Goal: Navigation & Orientation: Find specific page/section

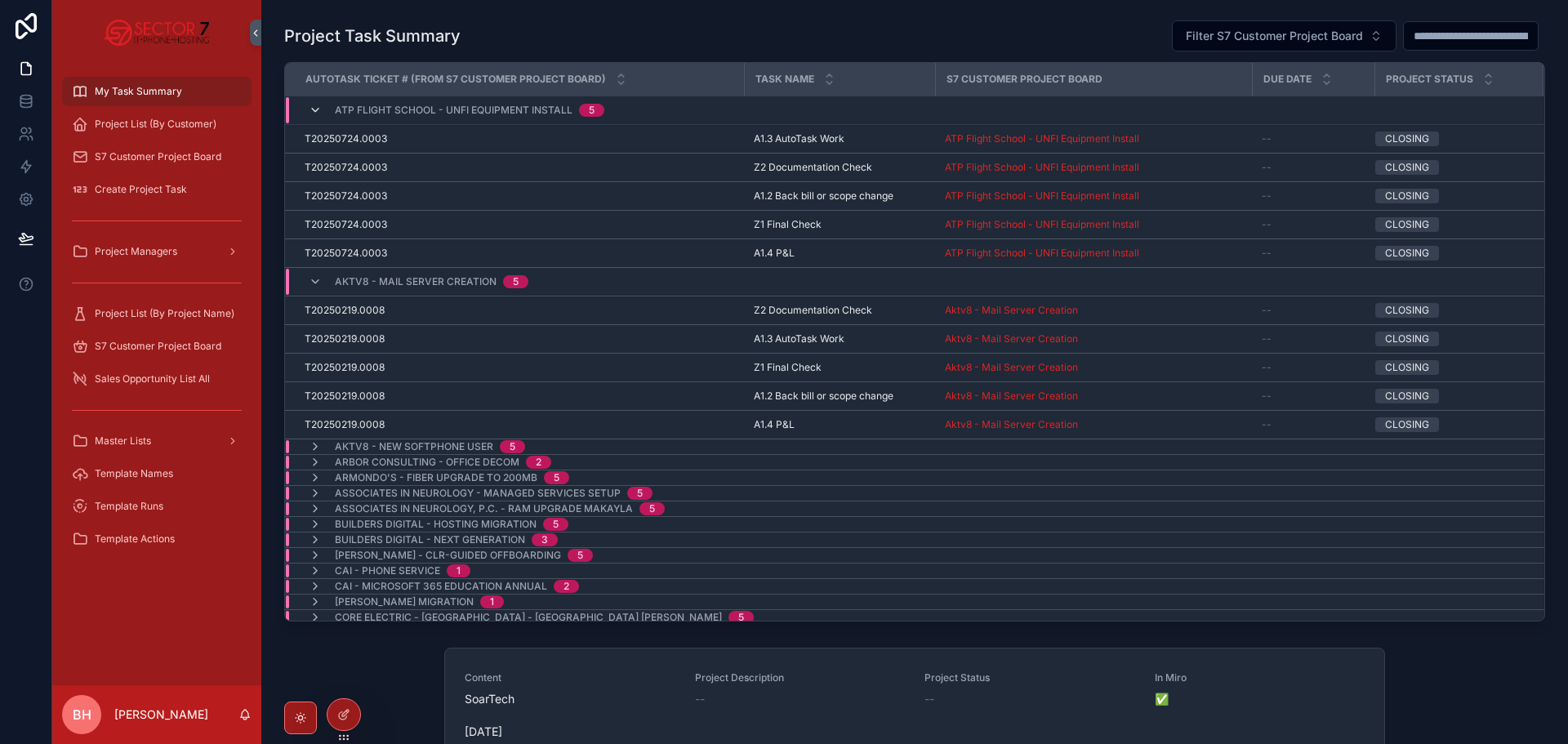
click at [319, 112] on icon "scrollable content" at bounding box center [315, 110] width 13 height 13
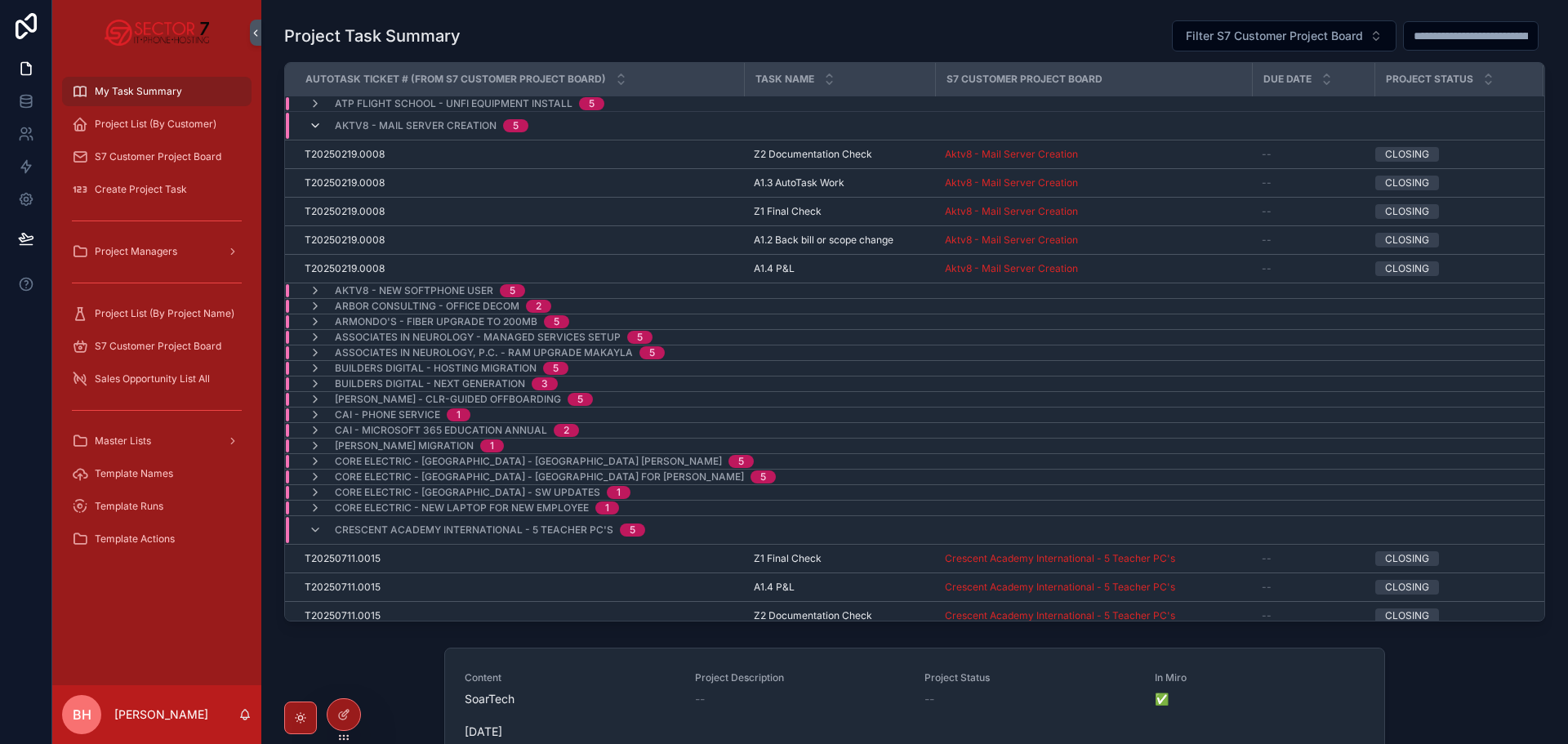
click at [318, 121] on icon "scrollable content" at bounding box center [315, 125] width 13 height 13
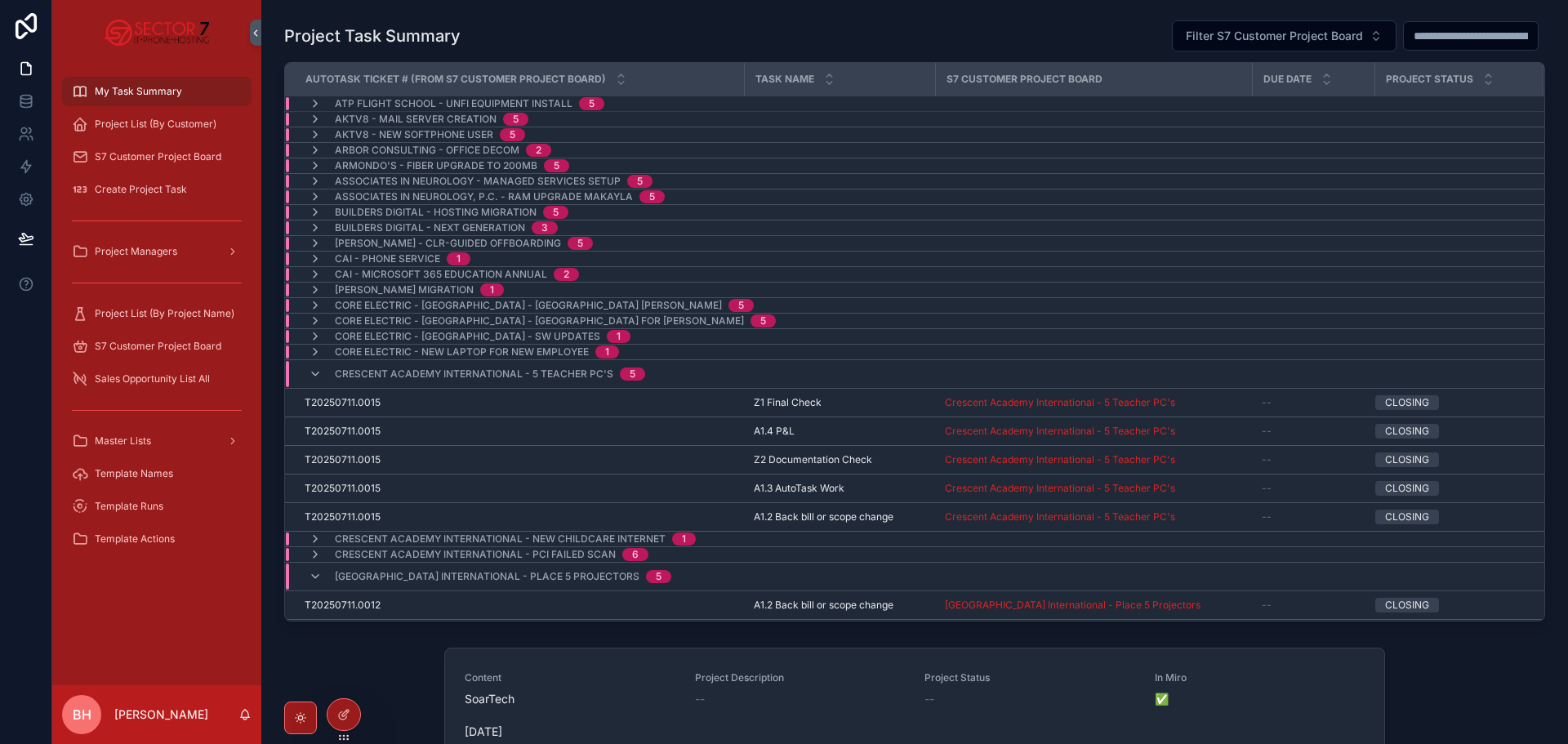
click at [313, 382] on div "Crescent Academy International - 5 Teacher PC's 5" at bounding box center [477, 373] width 337 height 27
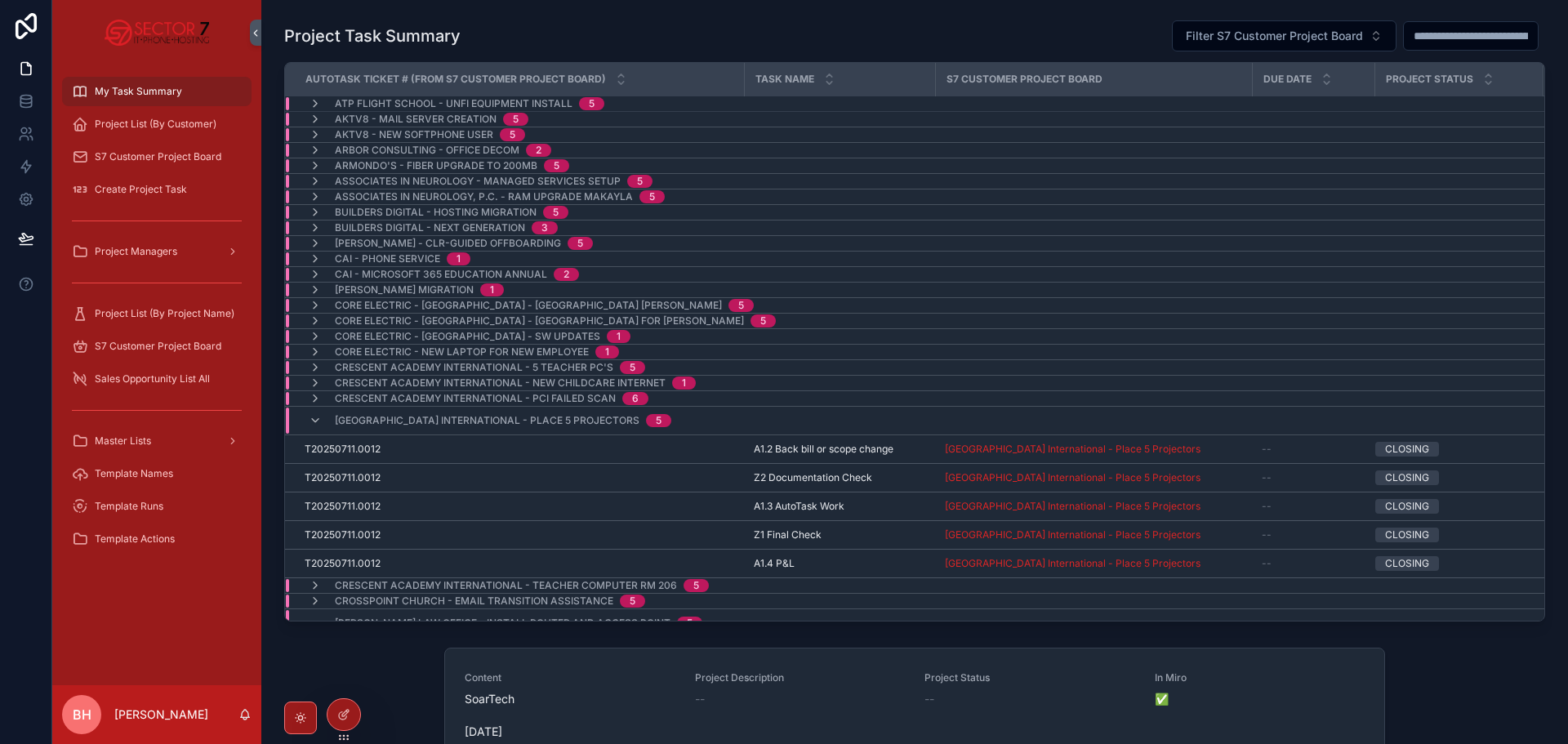
click at [323, 415] on div "[GEOGRAPHIC_DATA] International - Place 5 Projectors 5" at bounding box center [490, 420] width 362 height 27
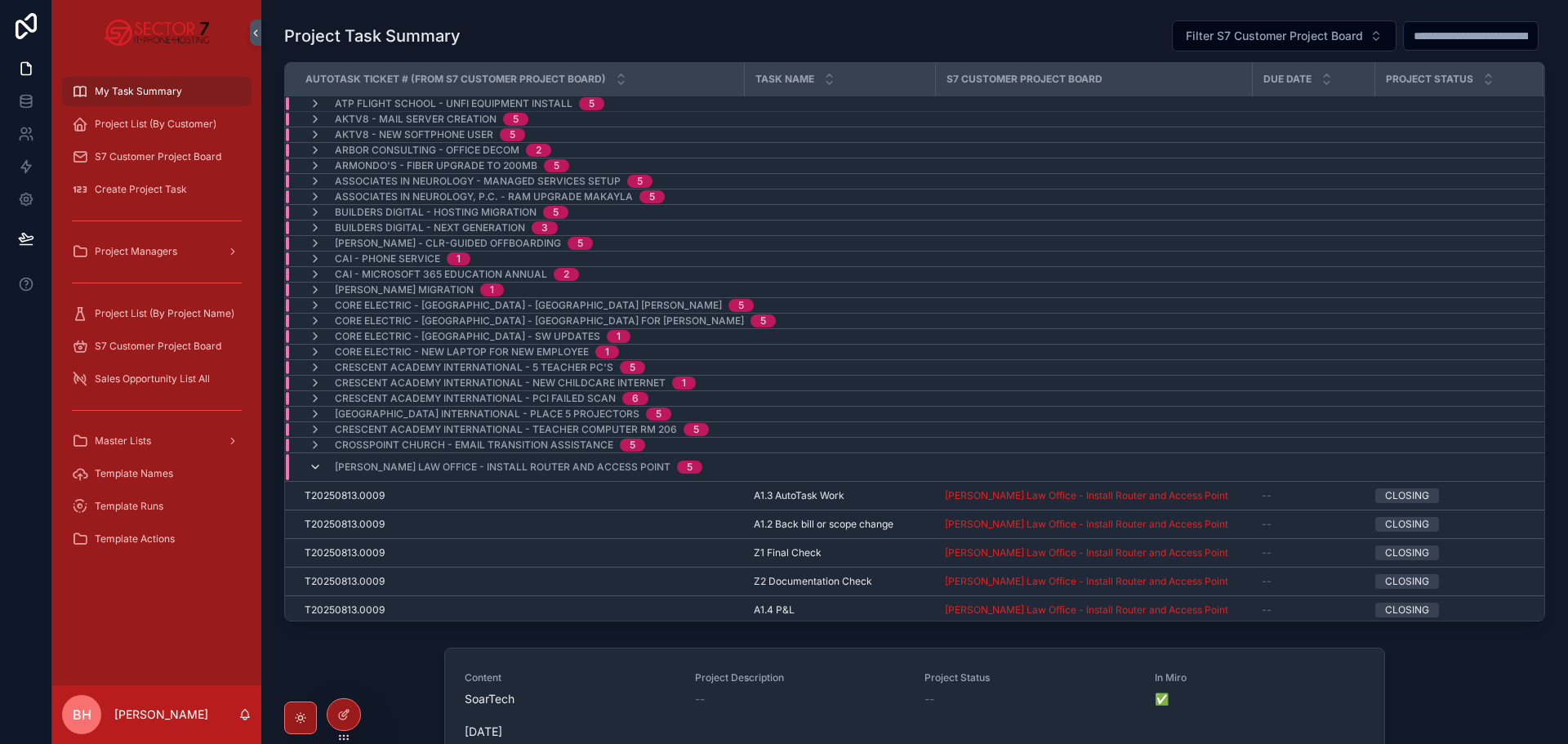
click at [320, 464] on icon "scrollable content" at bounding box center [315, 467] width 13 height 13
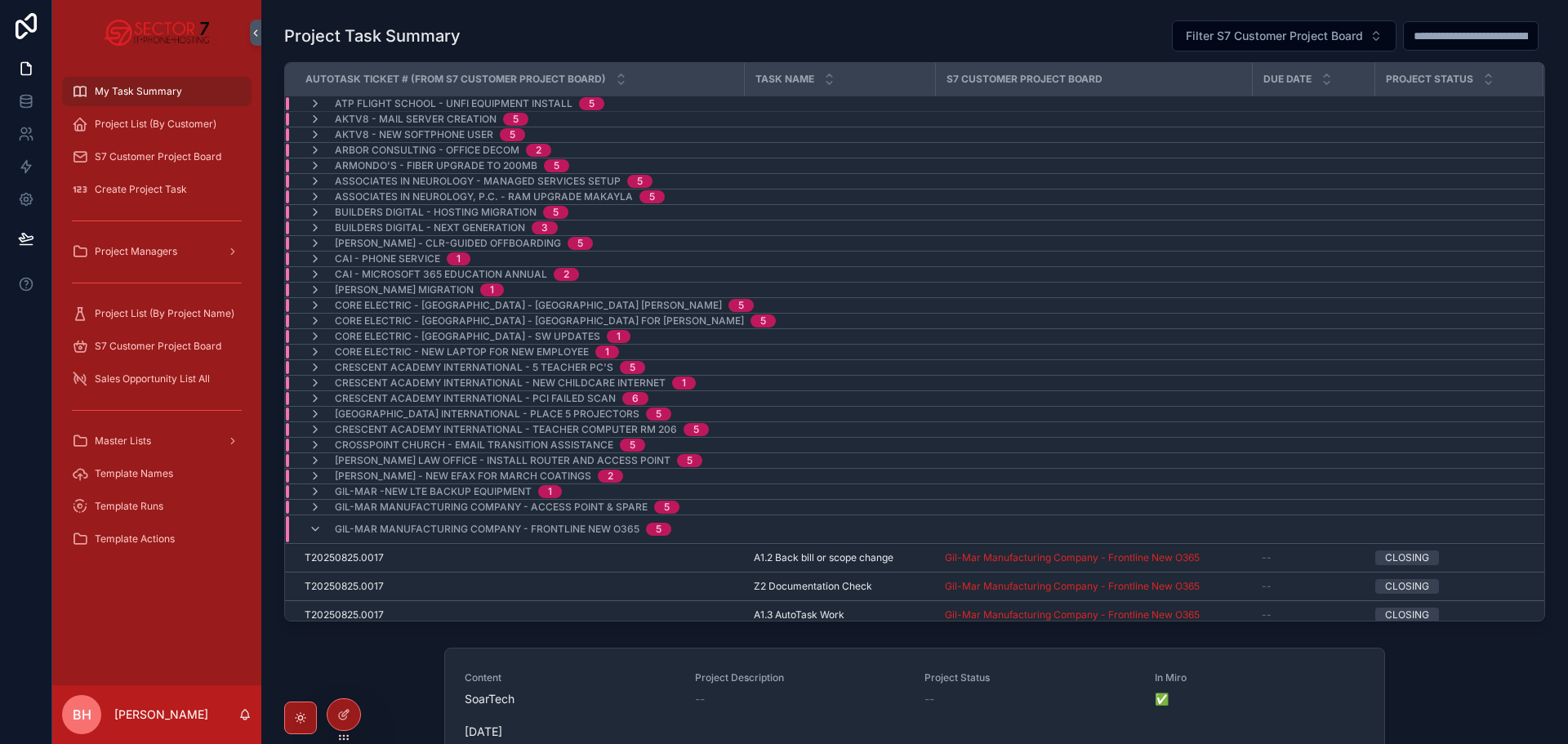
click at [308, 534] on div "Gil-Mar Manufacturing Company - Frontline New O365 5" at bounding box center [490, 529] width 402 height 27
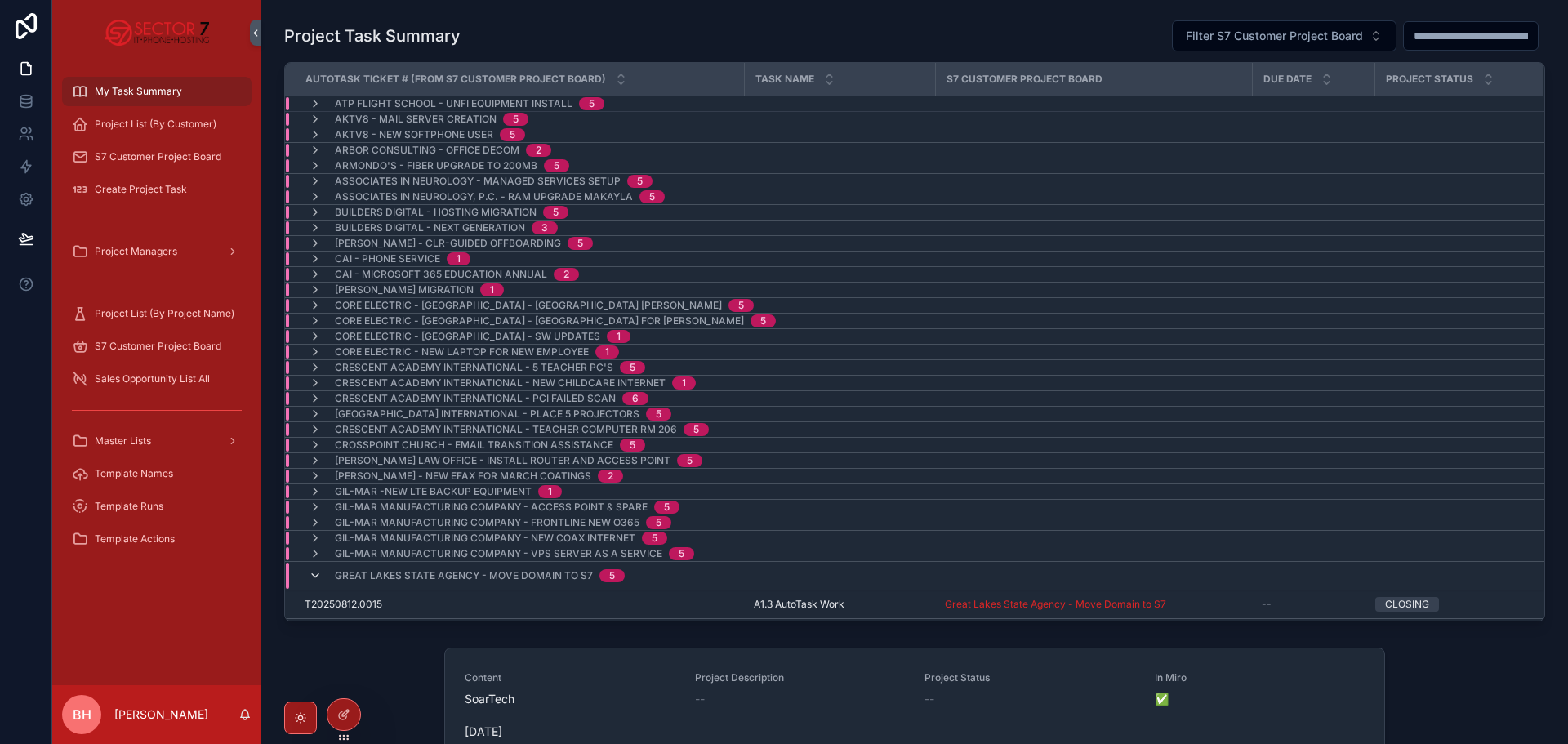
click at [315, 572] on icon "scrollable content" at bounding box center [315, 576] width 13 height 13
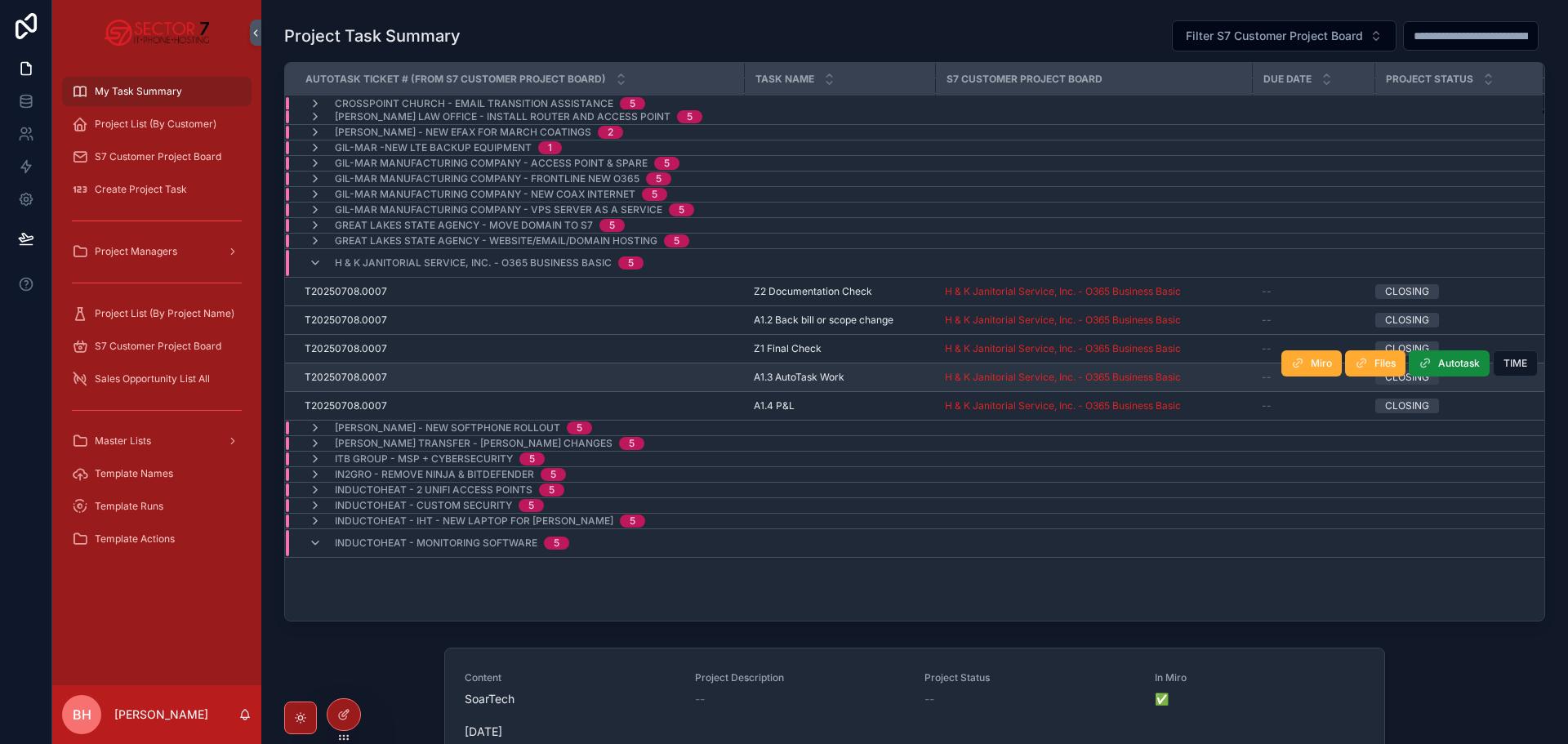
scroll to position [363, 0]
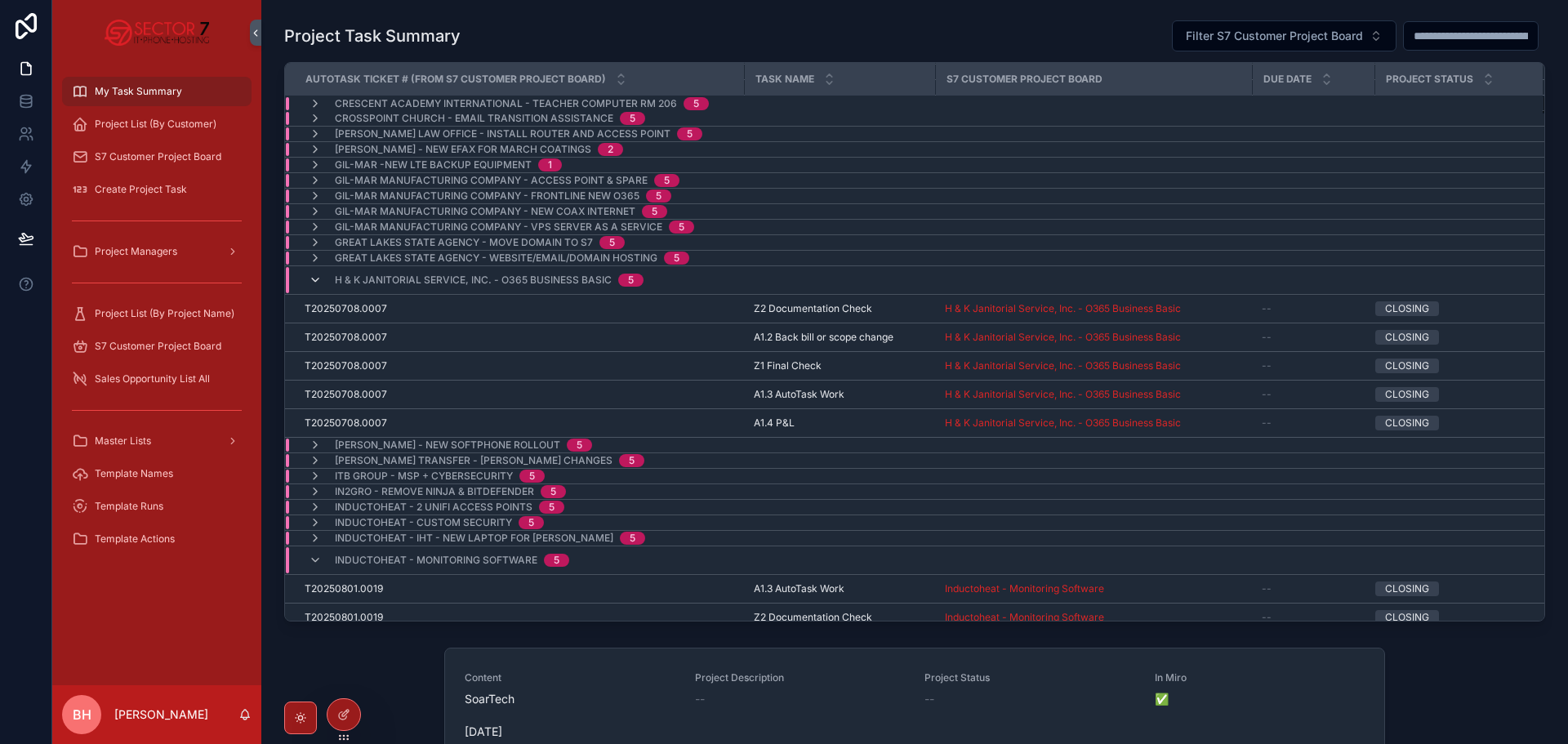
click at [309, 280] on icon "scrollable content" at bounding box center [315, 280] width 13 height 13
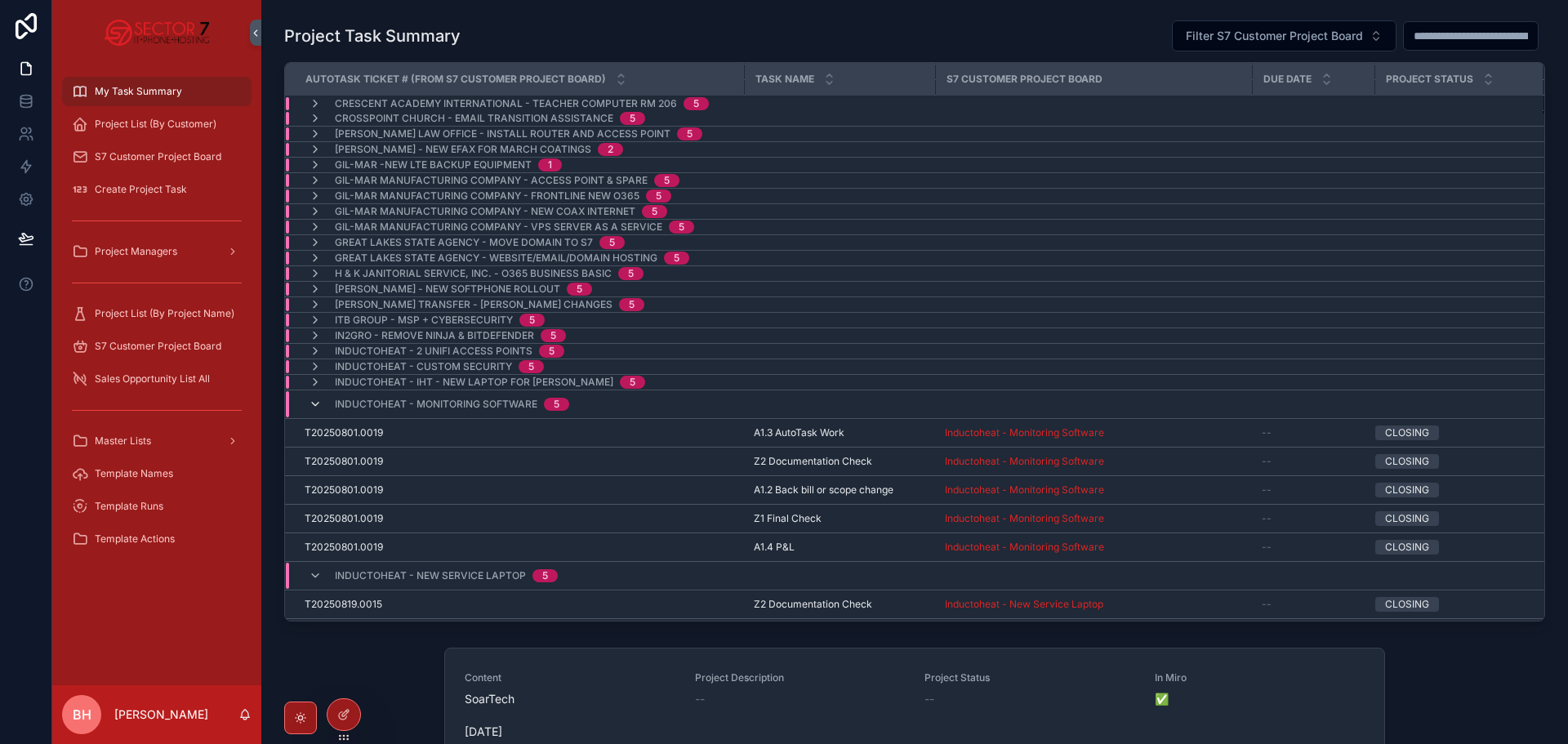
click at [315, 404] on icon "scrollable content" at bounding box center [315, 404] width 13 height 13
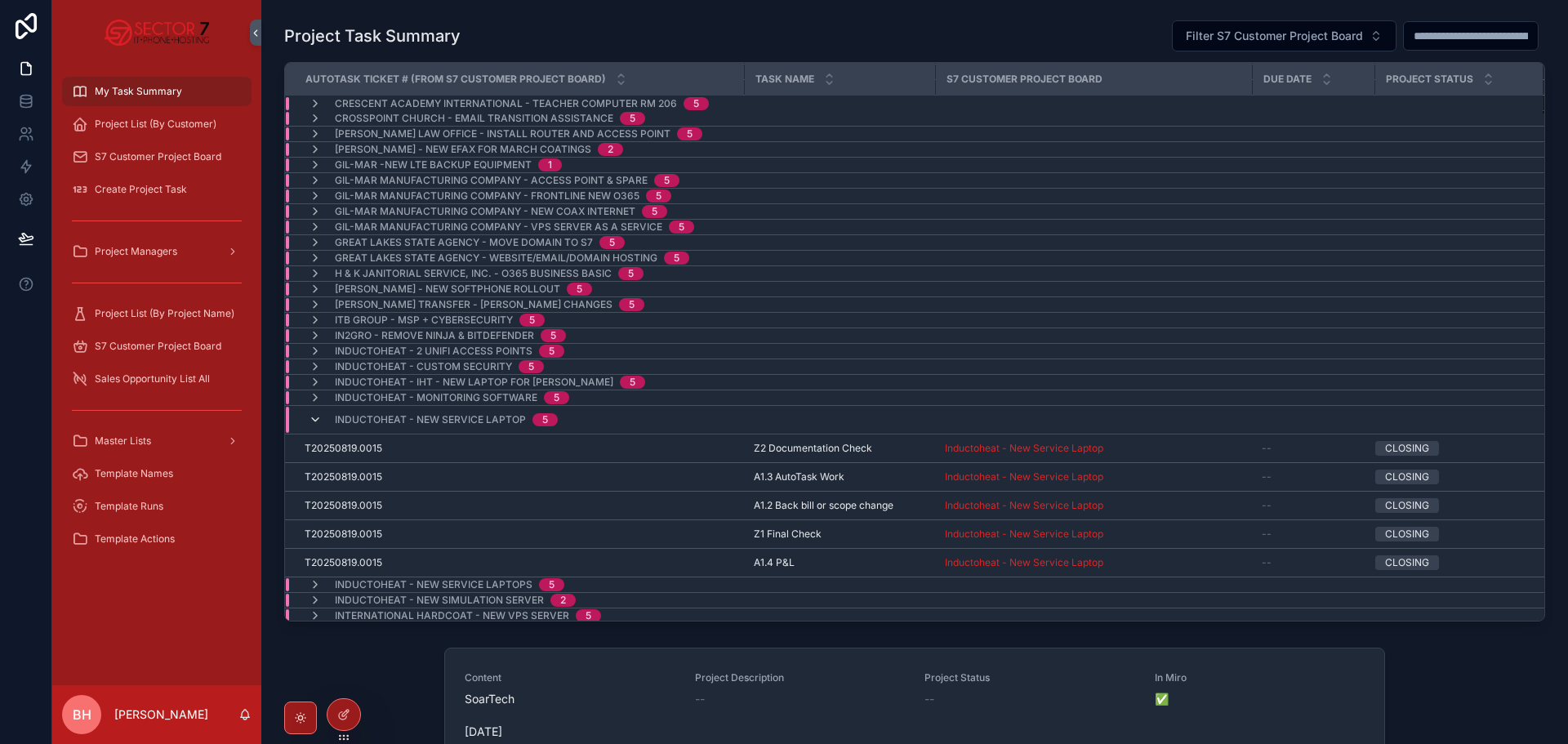
click at [308, 420] on icon "scrollable content" at bounding box center [315, 419] width 13 height 13
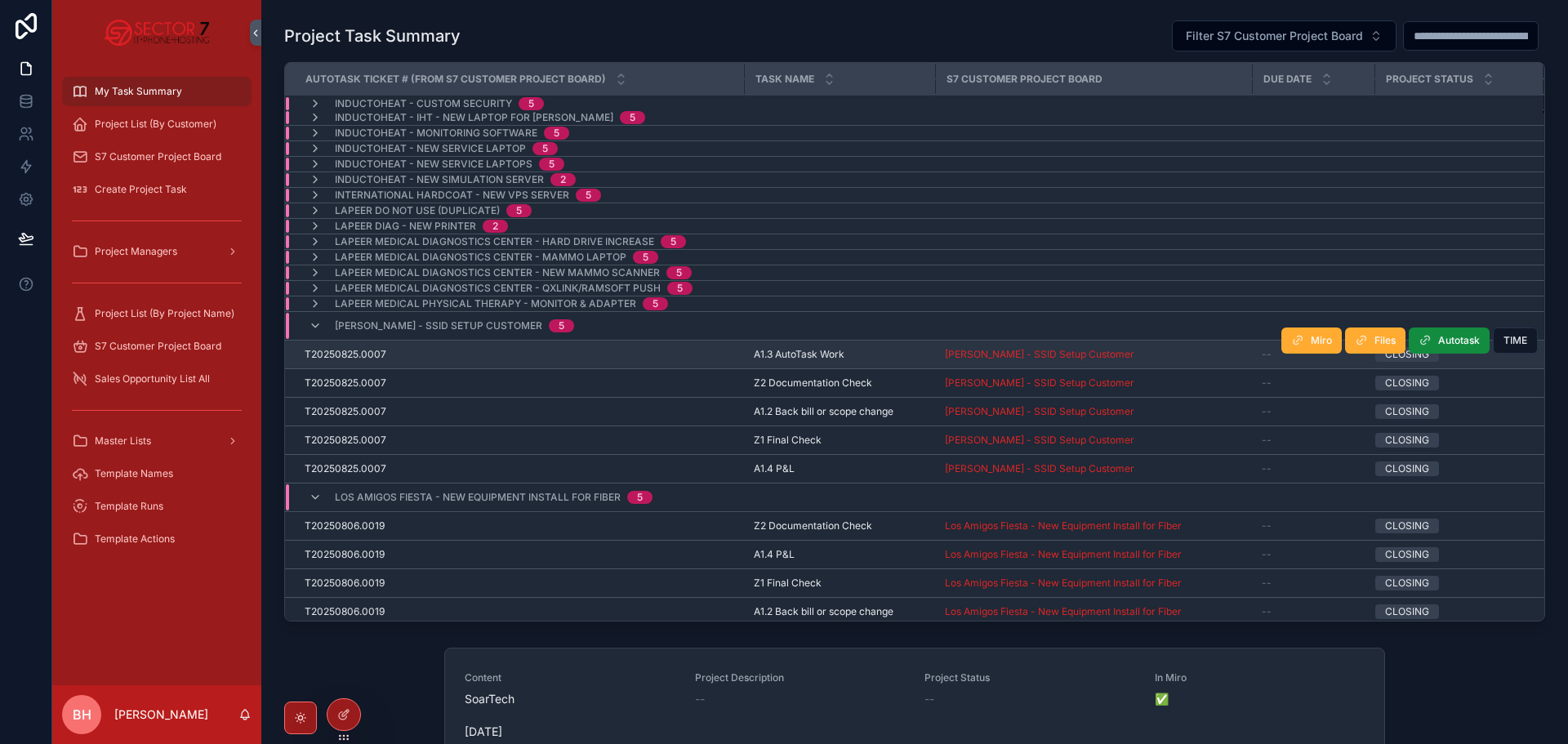
scroll to position [784, 0]
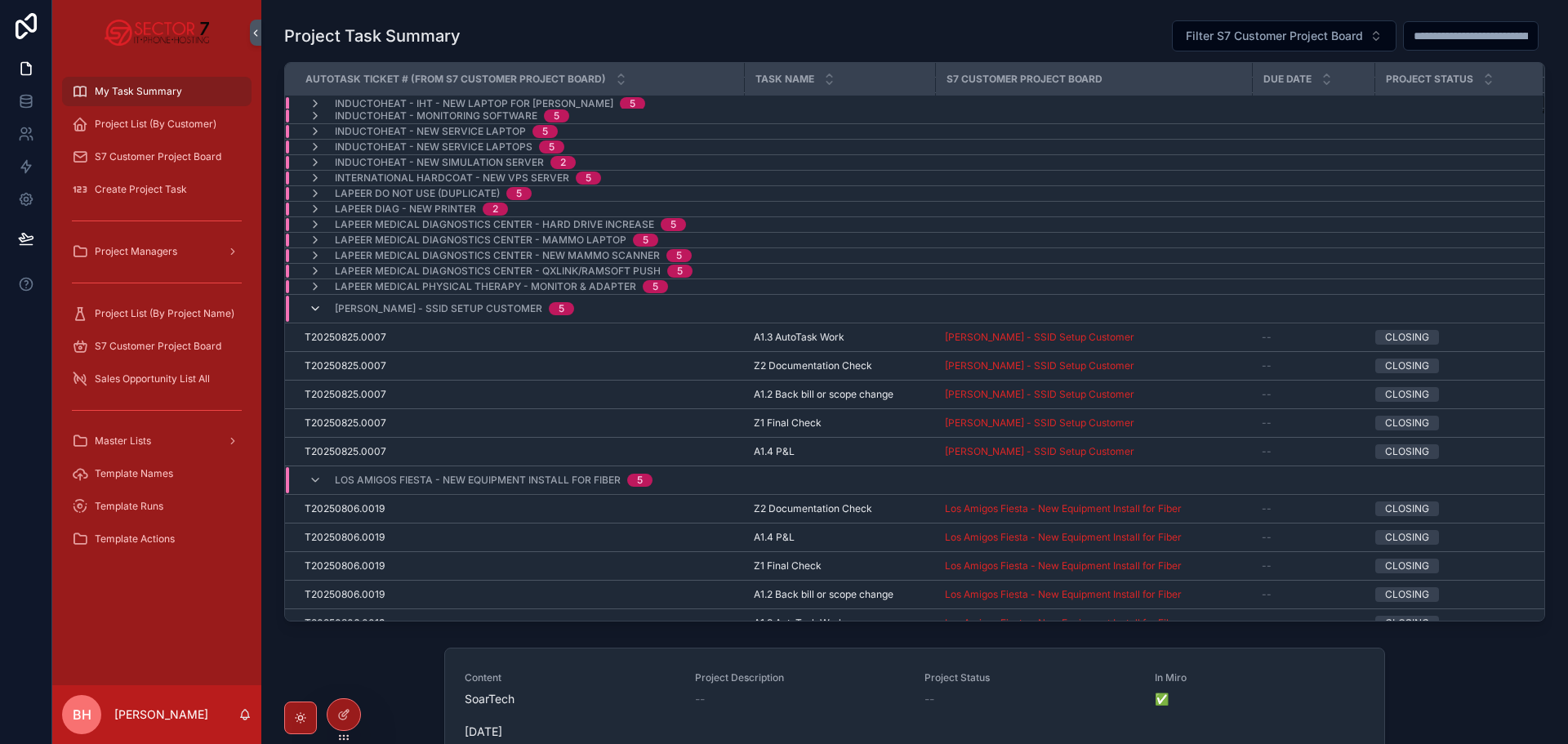
click at [308, 309] on icon "scrollable content" at bounding box center [315, 308] width 13 height 13
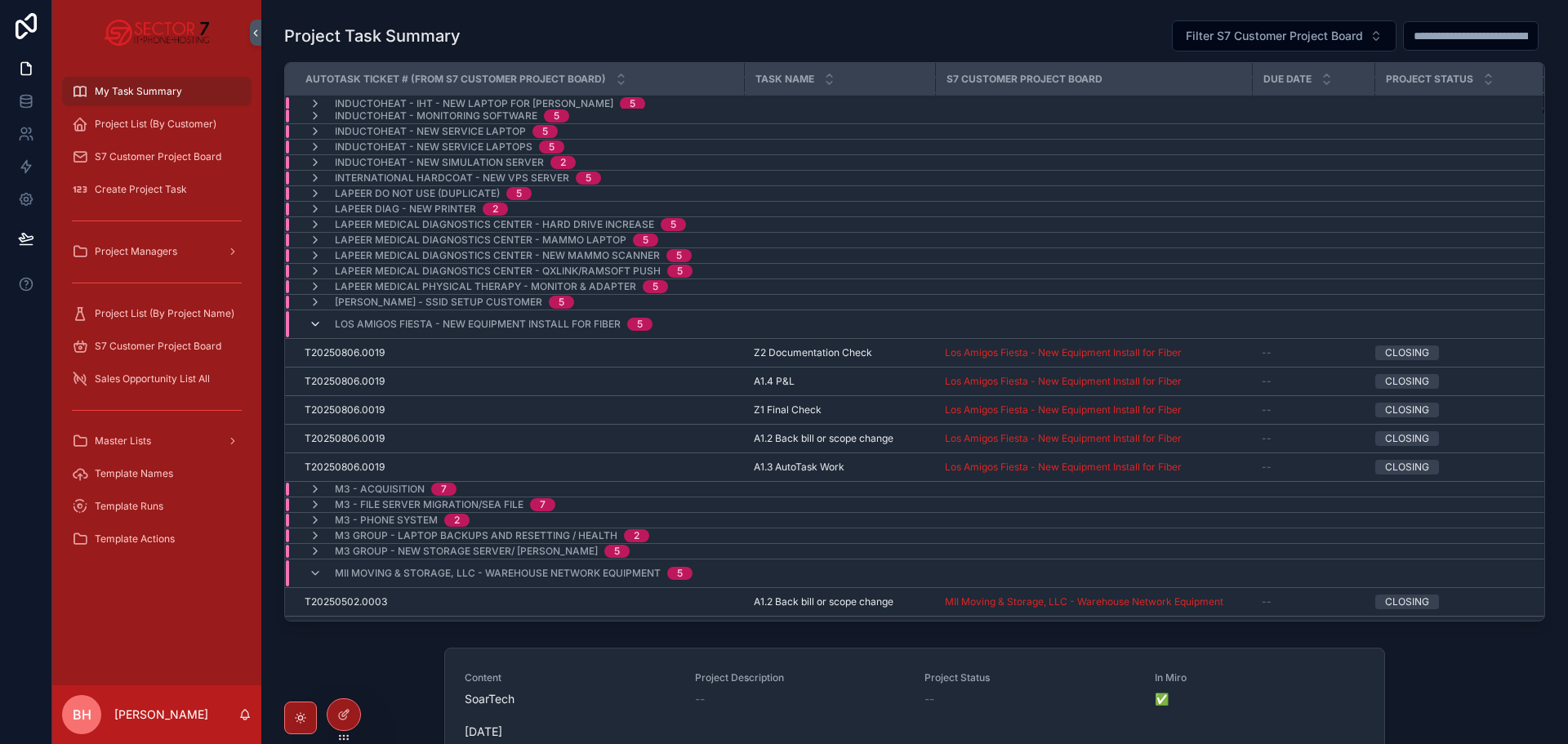
click at [319, 326] on icon "scrollable content" at bounding box center [315, 324] width 13 height 13
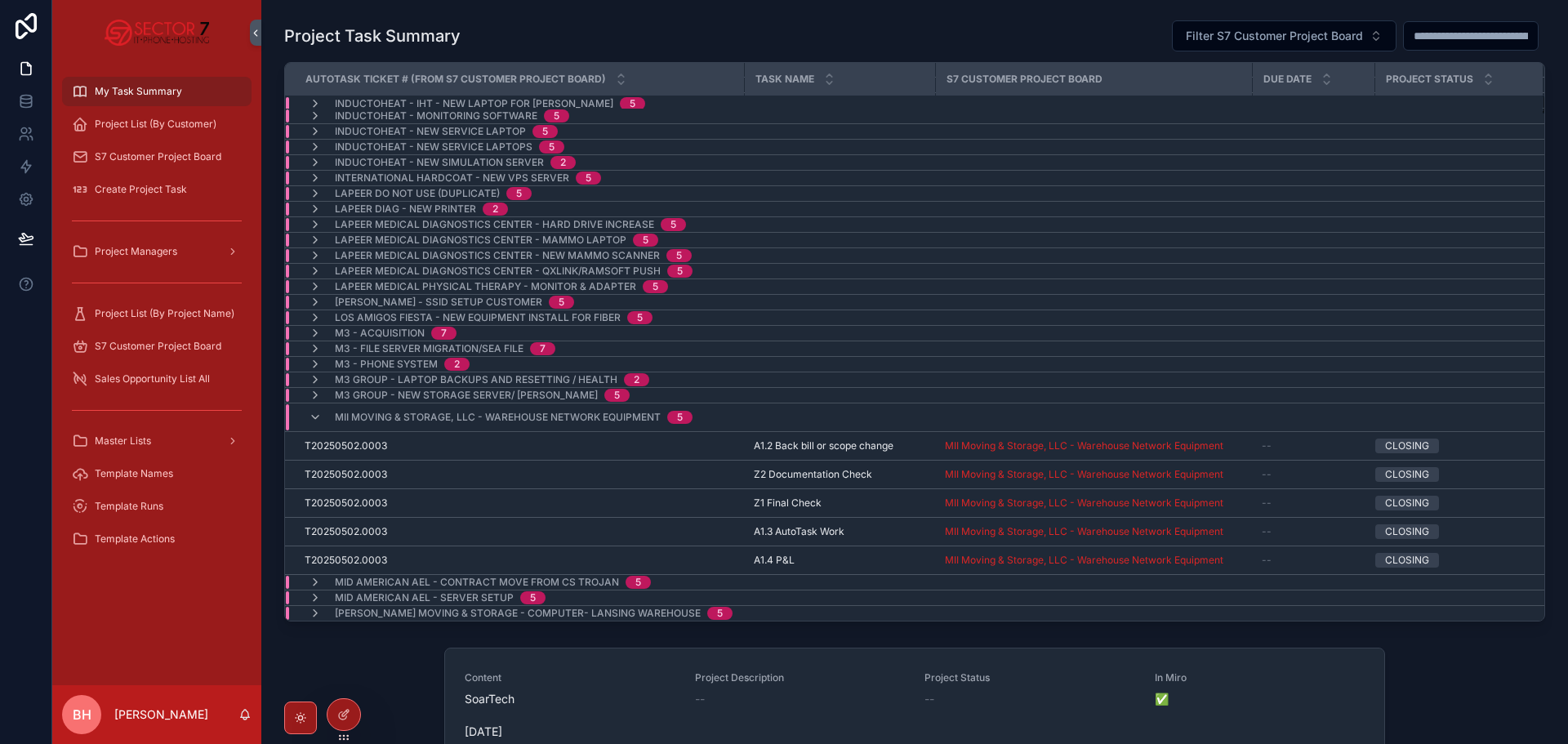
click at [315, 425] on div "MII Moving & Storage, LLC - Warehouse Network Equipment 5" at bounding box center [500, 417] width 384 height 27
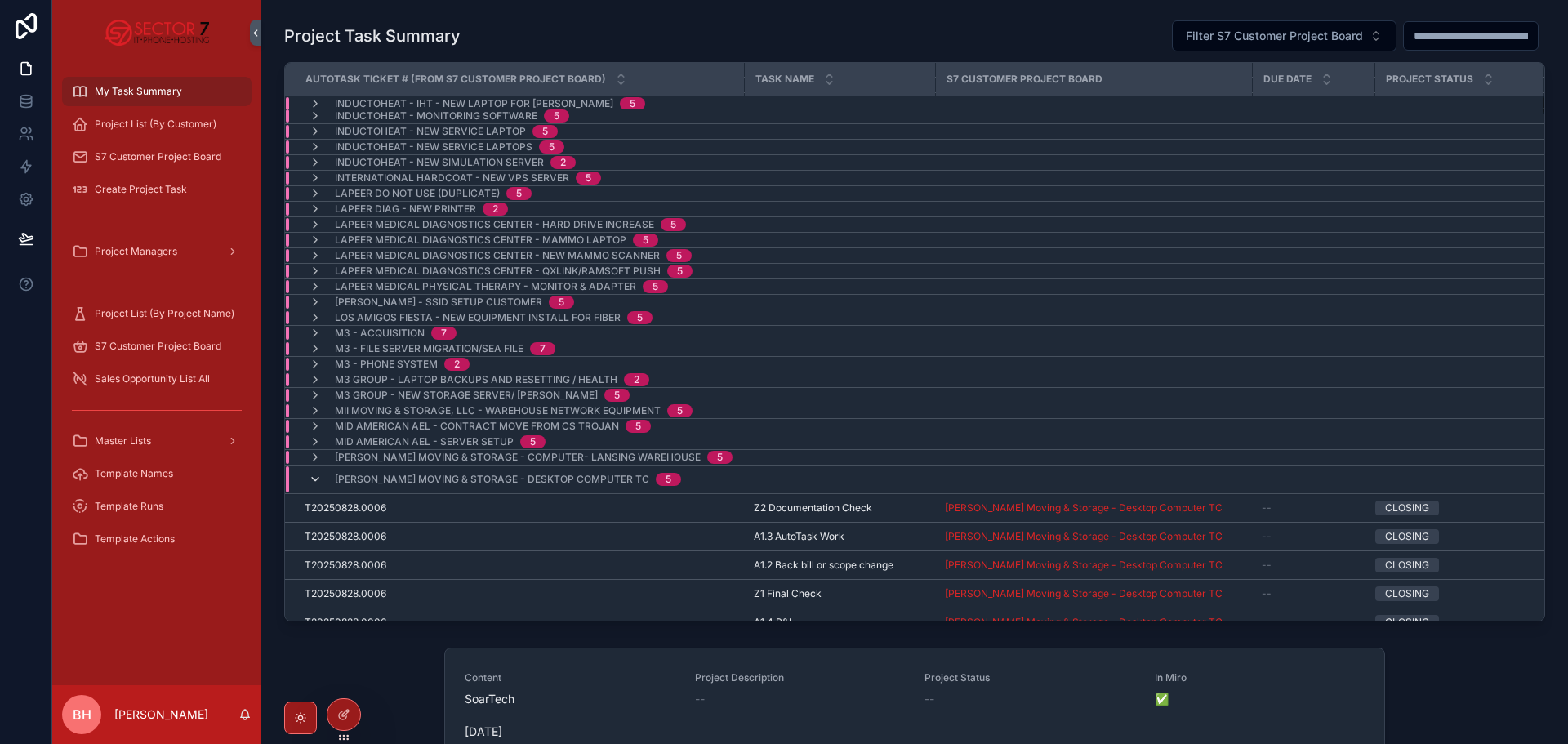
click at [311, 477] on icon "scrollable content" at bounding box center [315, 480] width 13 height 13
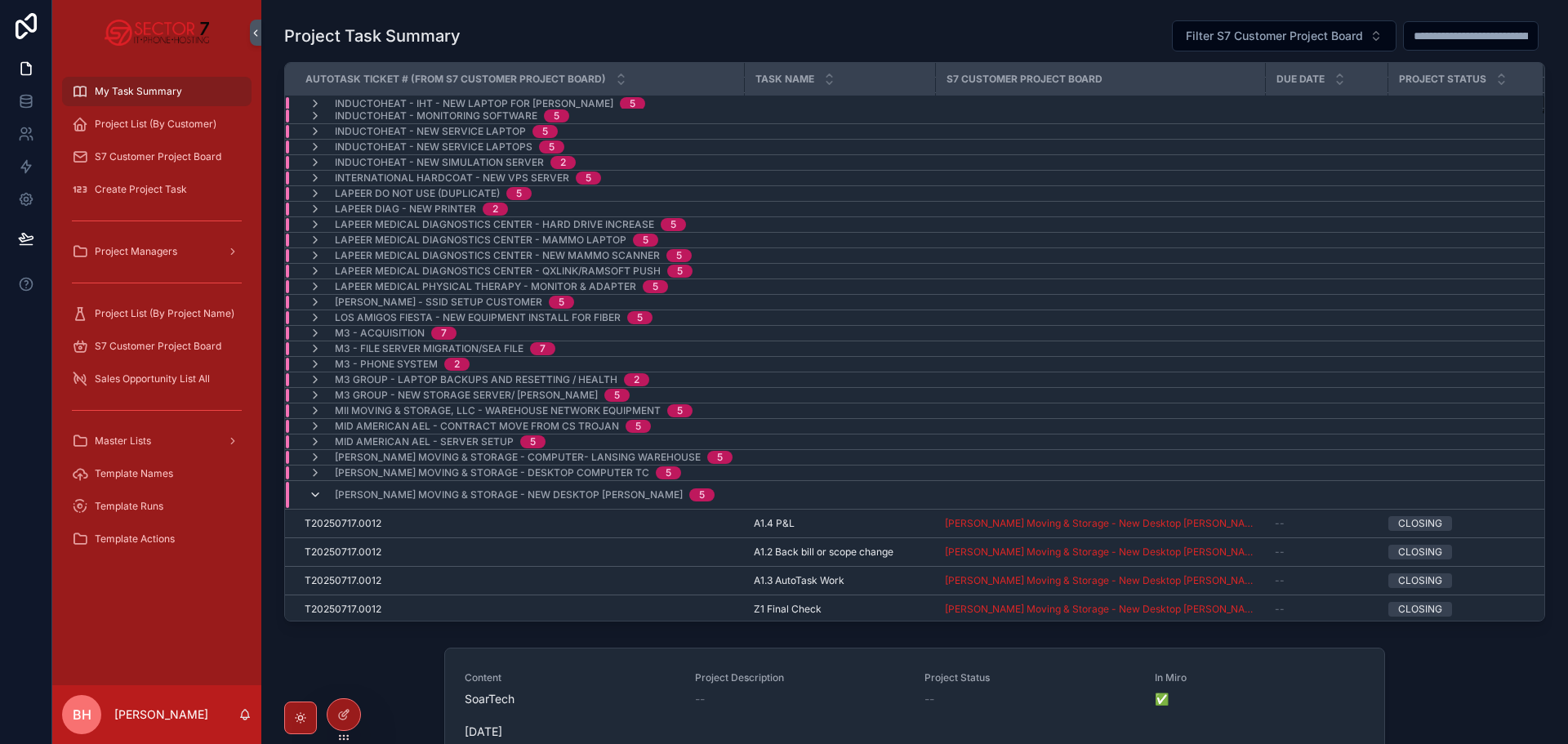
click at [316, 492] on icon "scrollable content" at bounding box center [315, 495] width 13 height 13
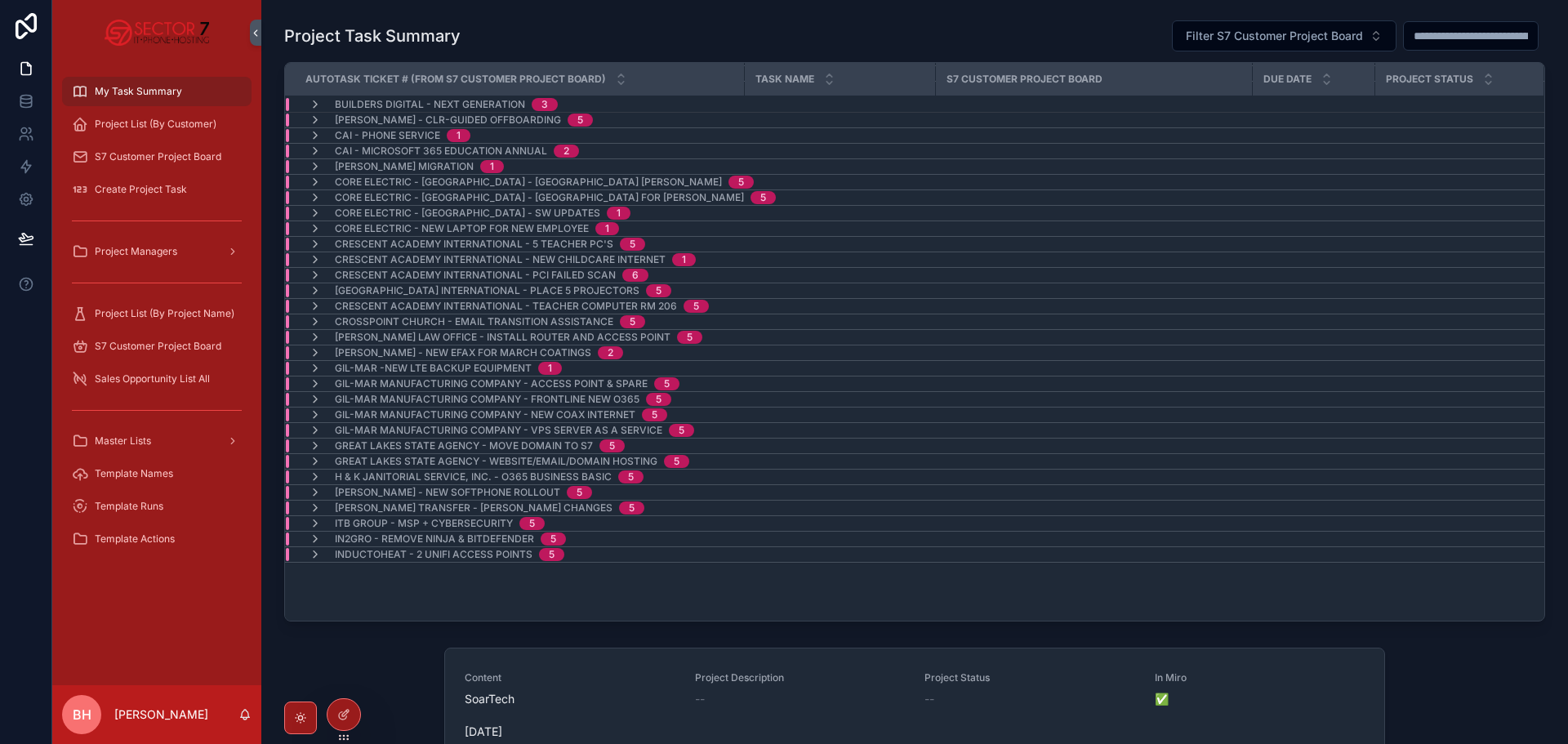
scroll to position [0, 0]
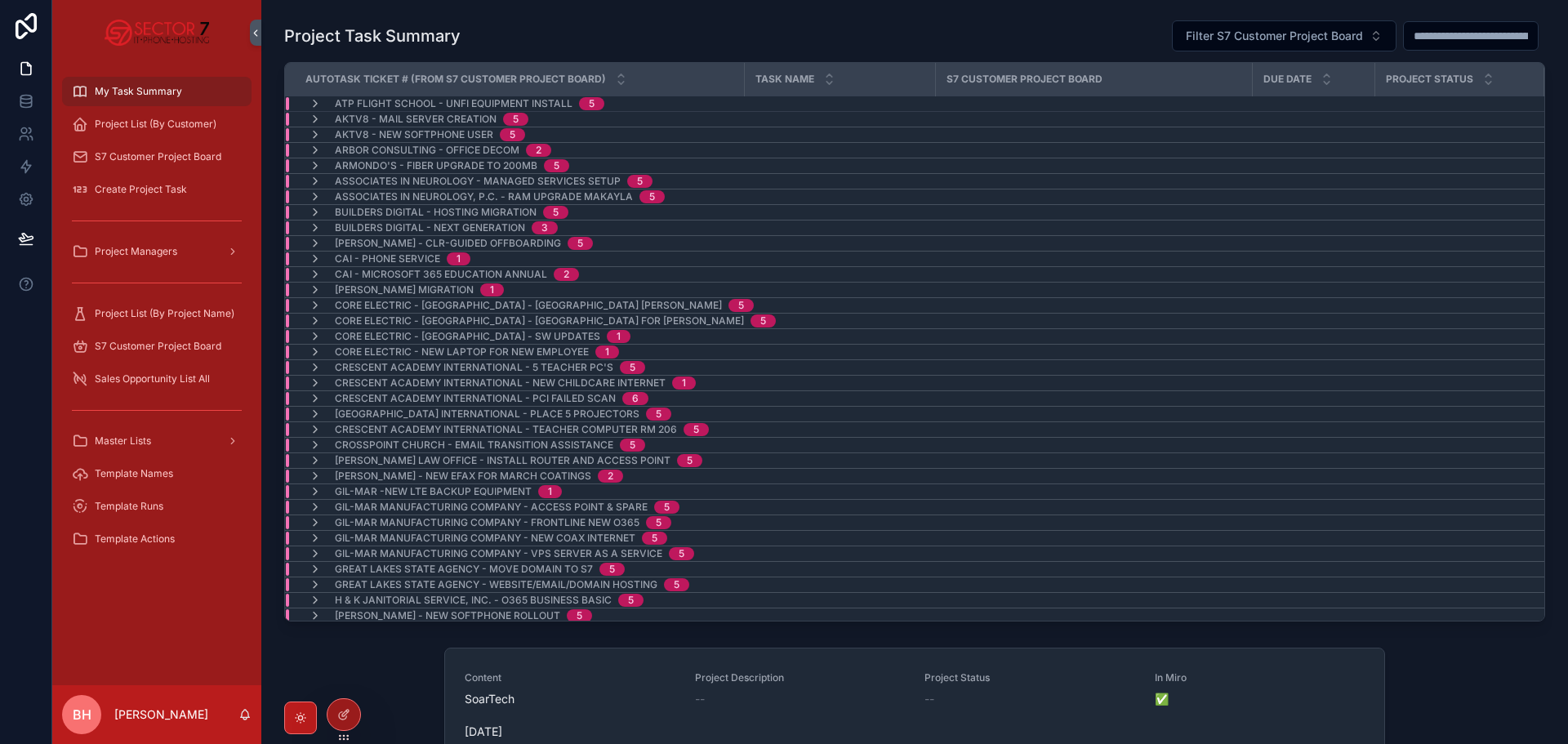
click at [303, 715] on icon "scrollable content" at bounding box center [300, 717] width 13 height 13
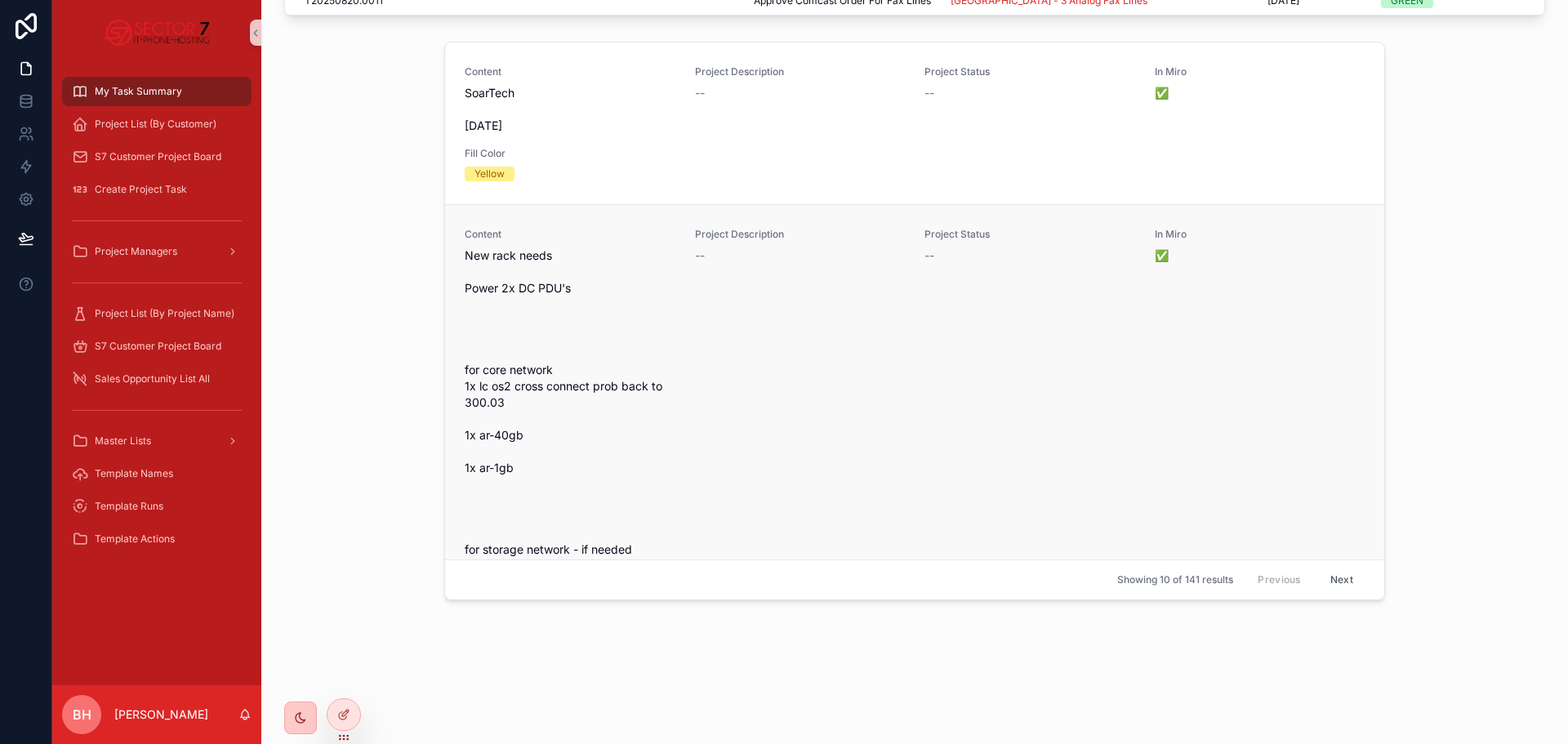
drag, startPoint x: 454, startPoint y: 531, endPoint x: 440, endPoint y: 199, distance: 332.3
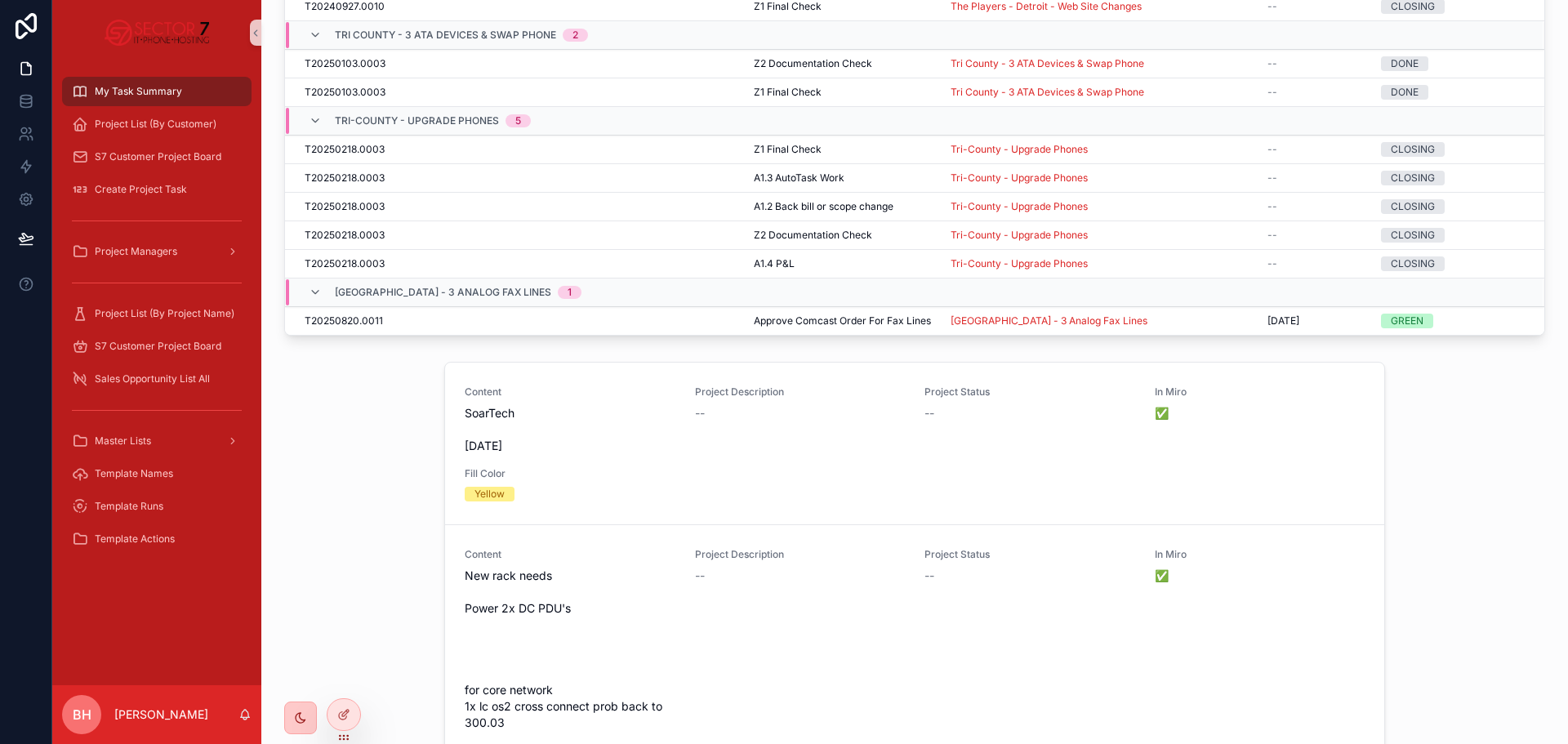
scroll to position [4172, 0]
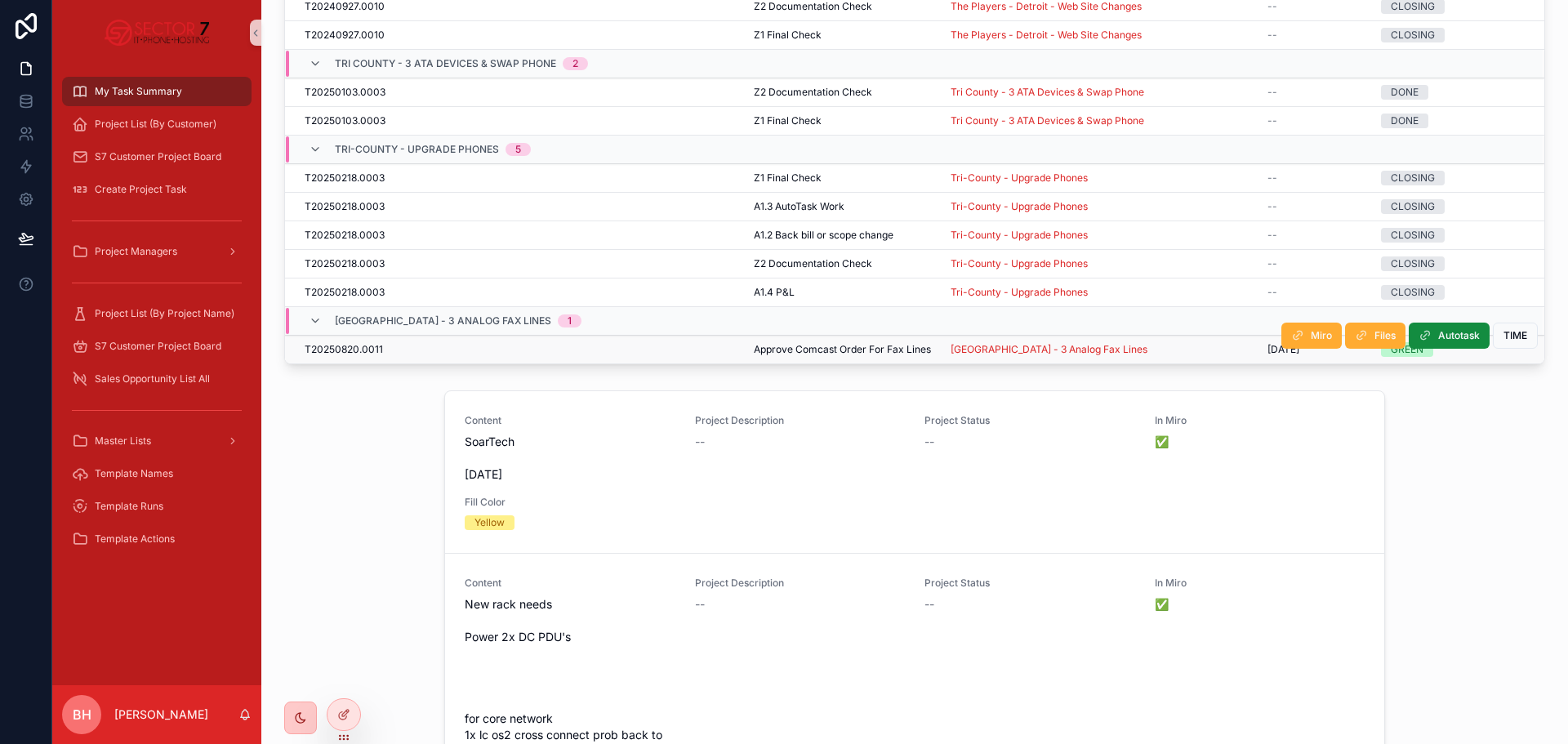
click at [400, 315] on span "[GEOGRAPHIC_DATA] - 3 Analog Fax Lines" at bounding box center [443, 321] width 216 height 13
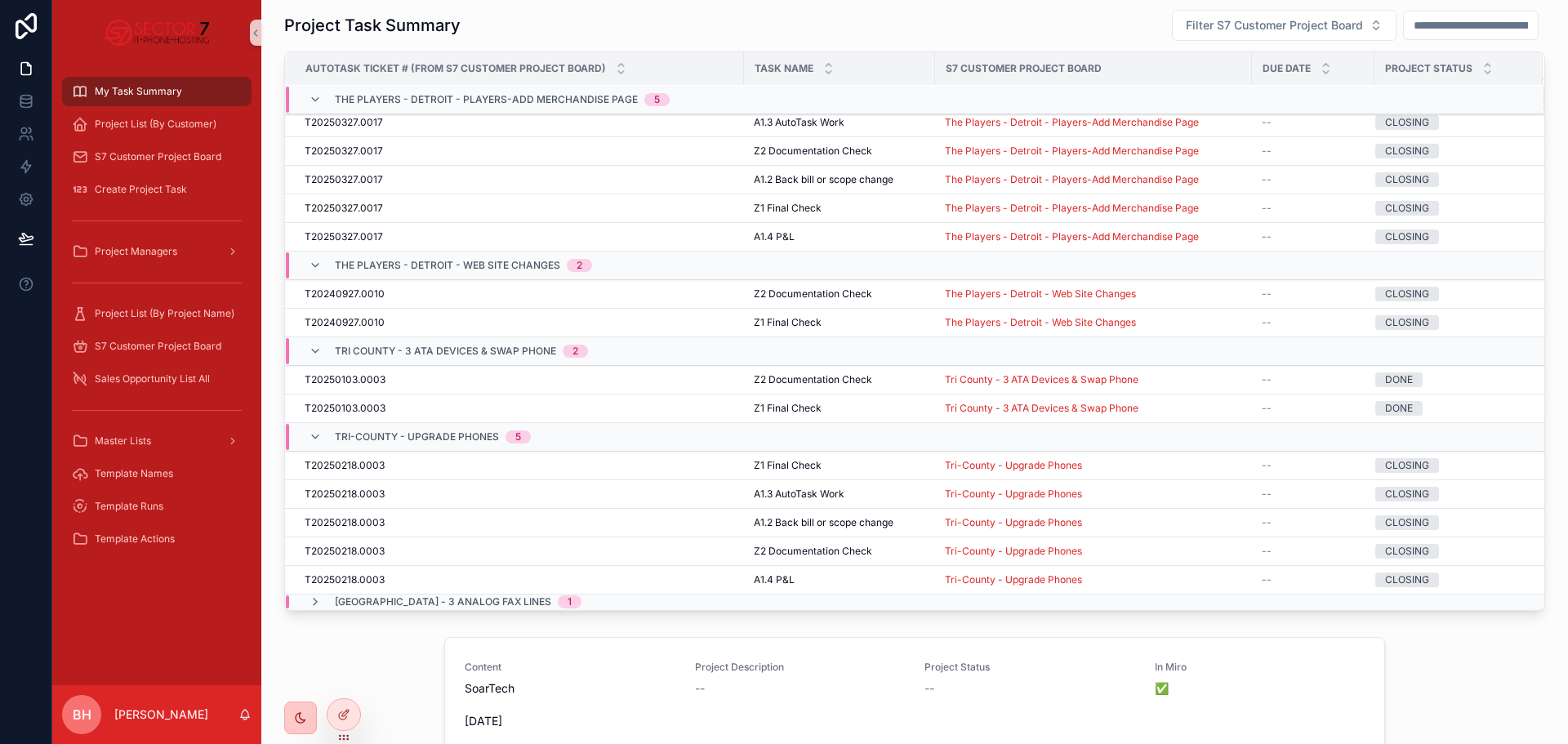
scroll to position [0, 0]
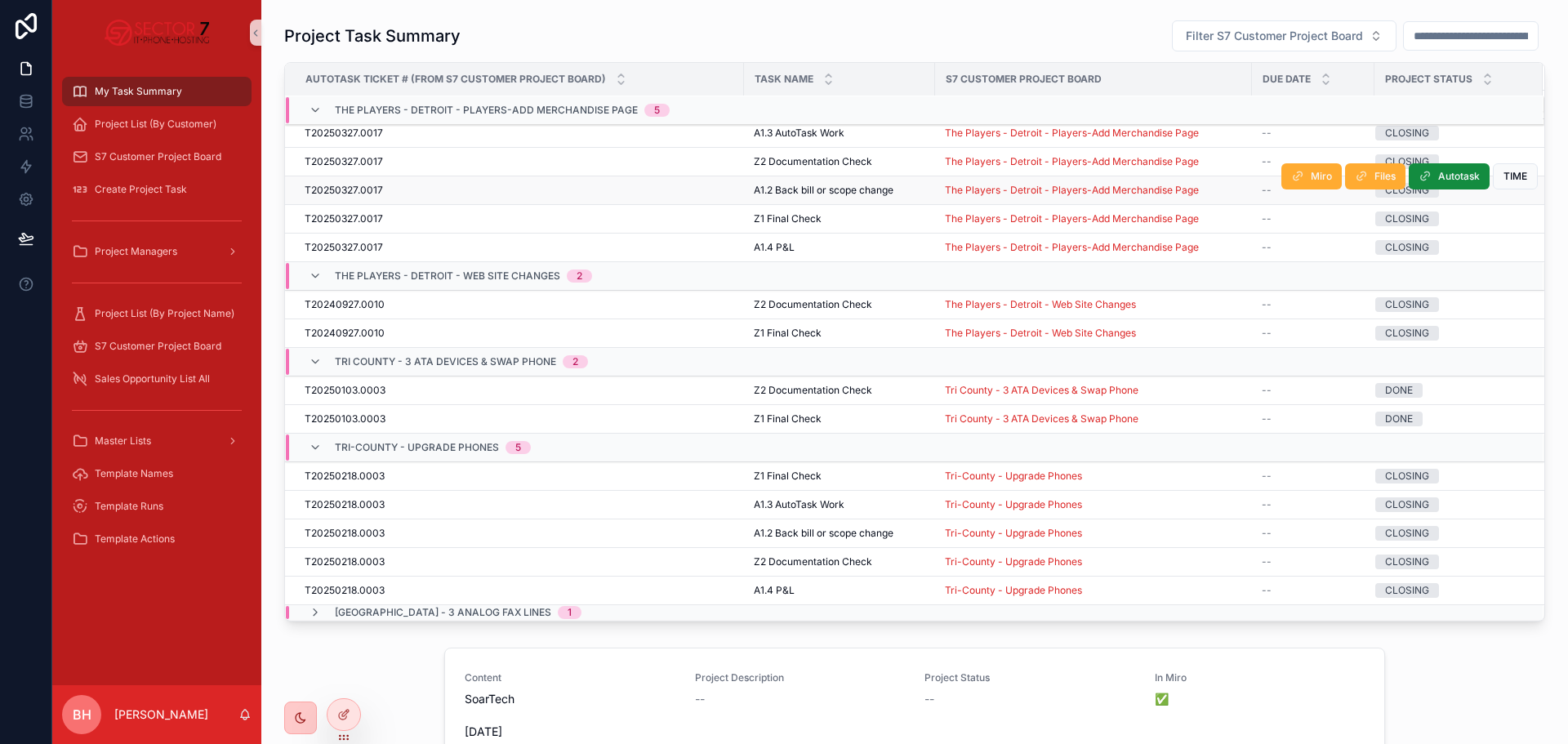
drag, startPoint x: 394, startPoint y: 473, endPoint x: 456, endPoint y: 182, distance: 297.5
click at [320, 110] on icon "scrollable content" at bounding box center [315, 110] width 13 height 13
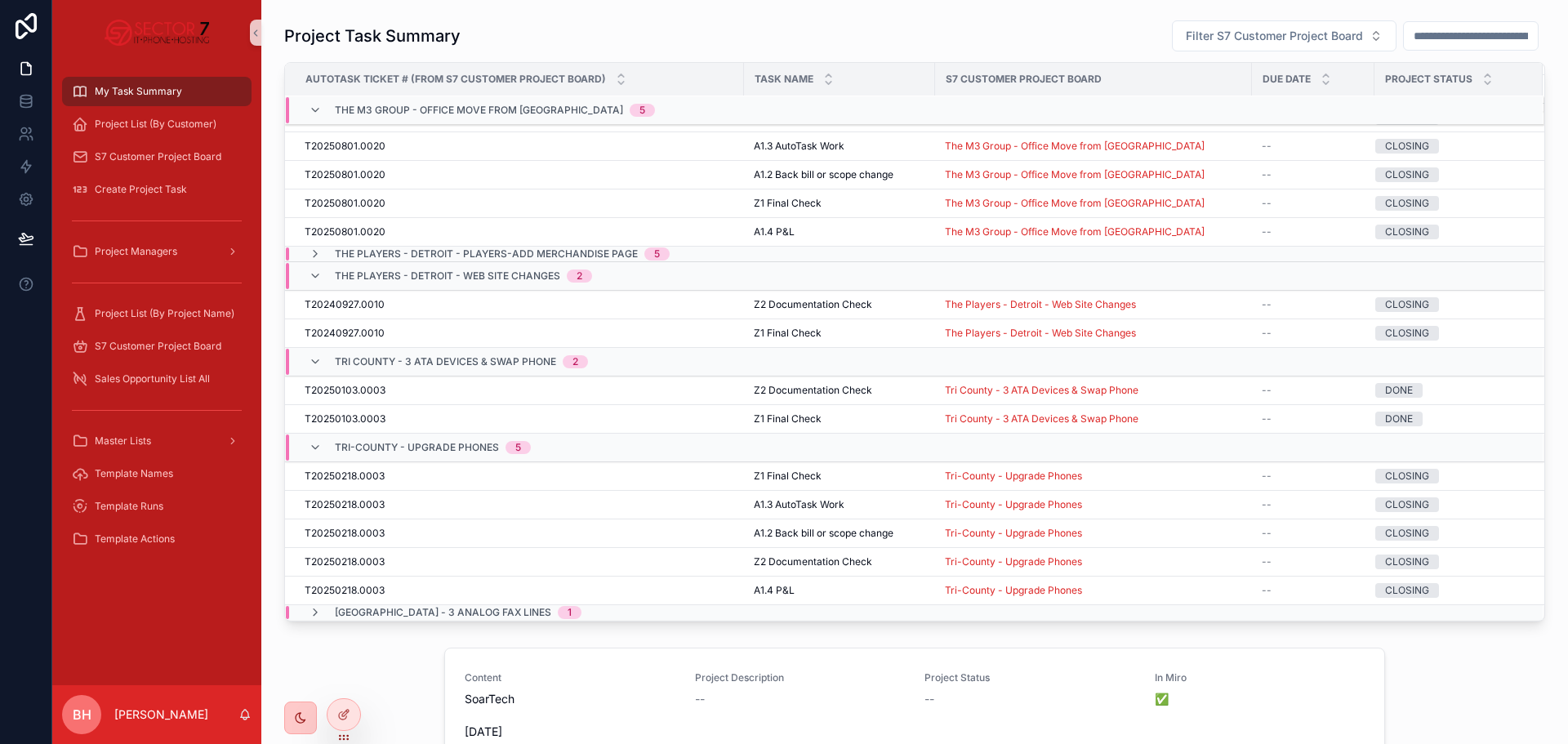
scroll to position [4010, 0]
